Goal: Task Accomplishment & Management: Manage account settings

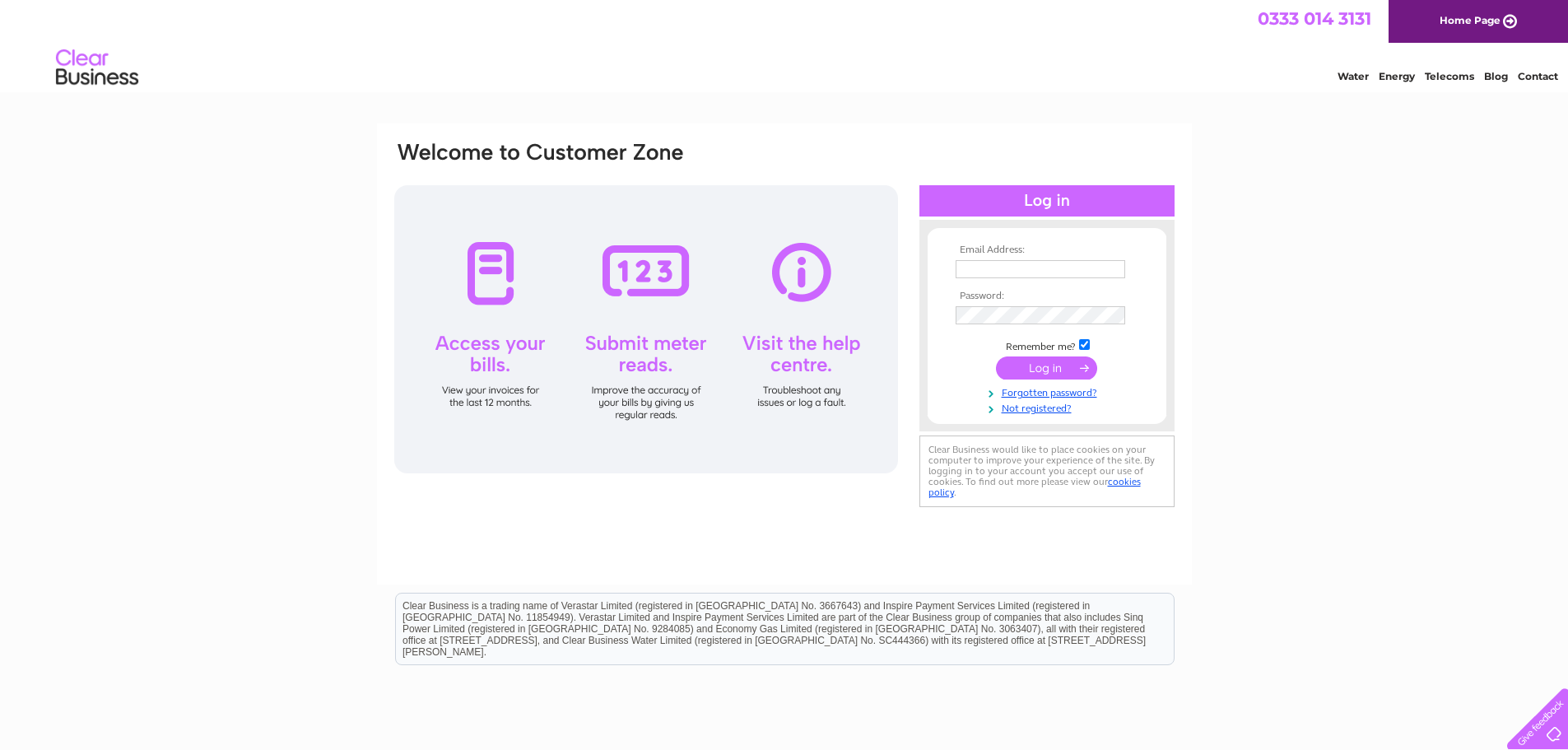
type input "[EMAIL_ADDRESS][DOMAIN_NAME]"
click at [1039, 369] on input "submit" at bounding box center [1047, 368] width 102 height 23
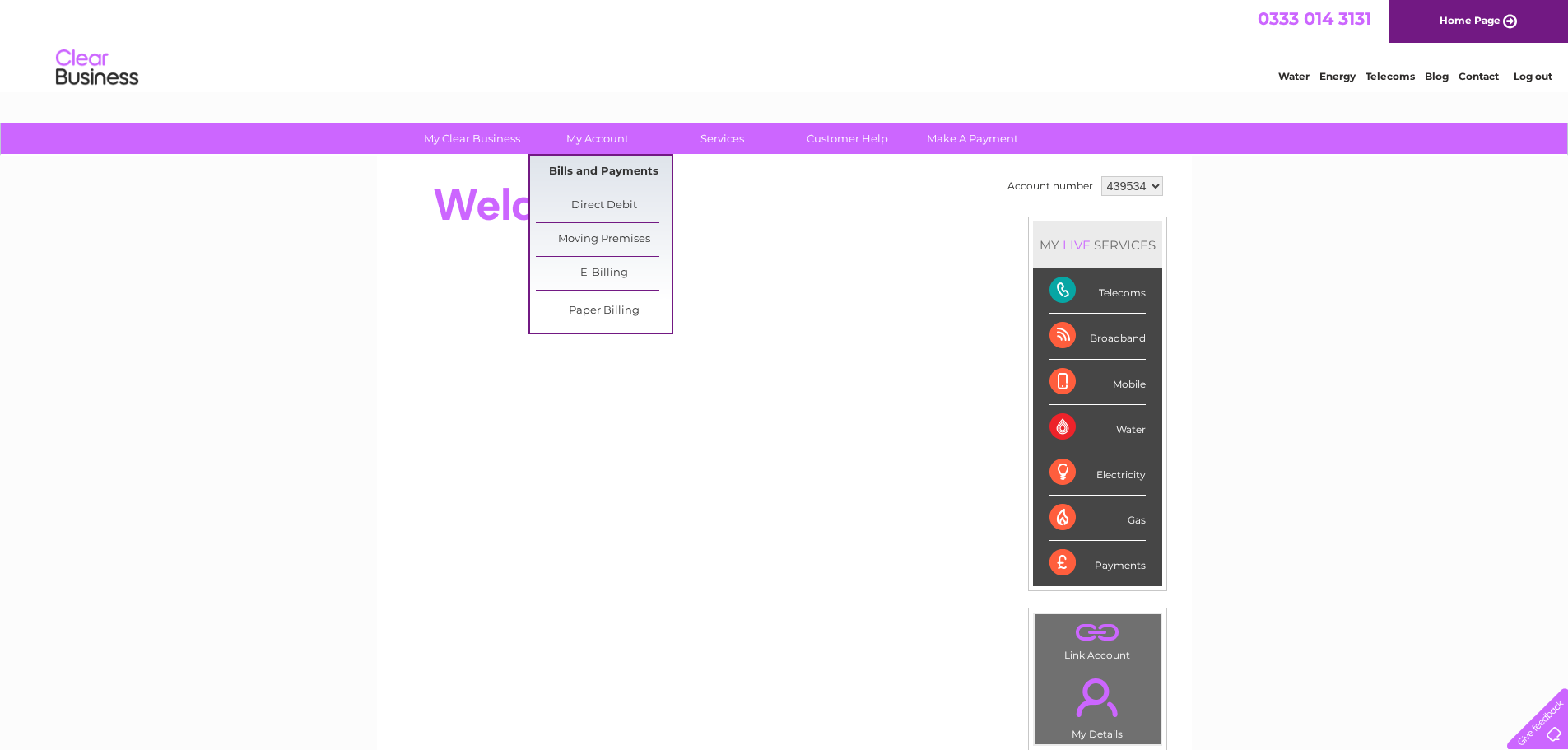
click at [621, 164] on link "Bills and Payments" at bounding box center [604, 172] width 135 height 33
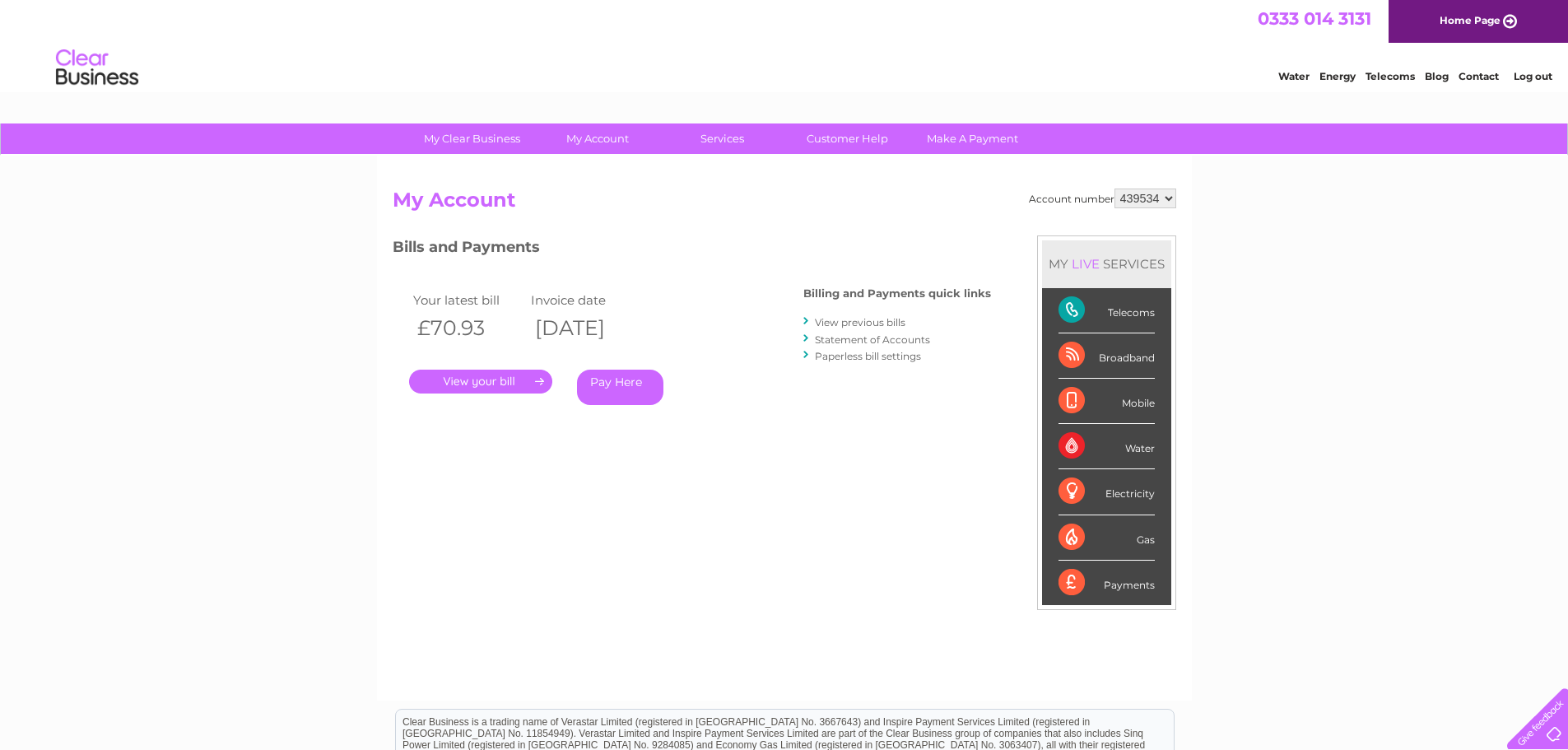
click at [506, 379] on link "." at bounding box center [480, 381] width 143 height 24
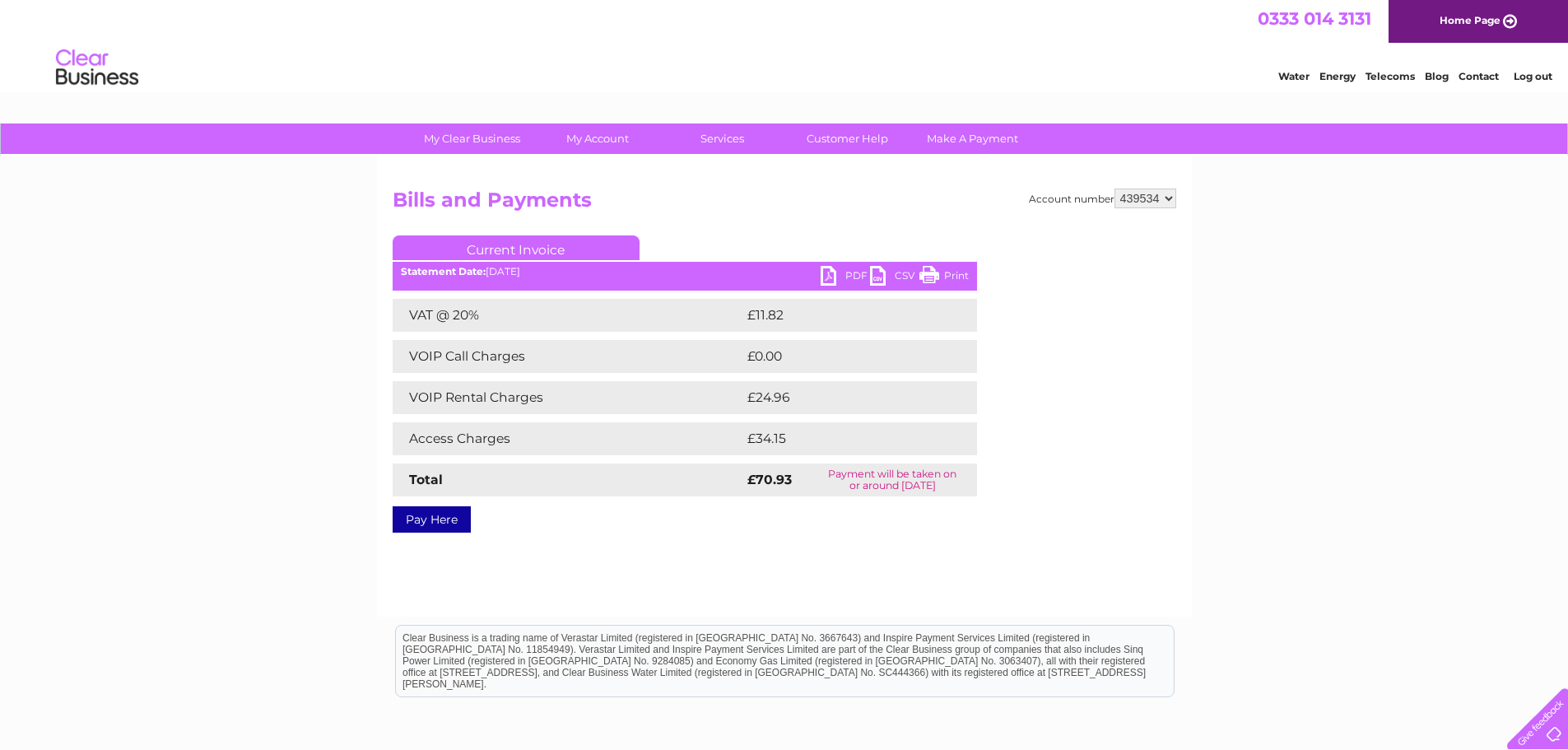
click at [829, 276] on link "PDF" at bounding box center [845, 278] width 50 height 24
